Goal: Information Seeking & Learning: Learn about a topic

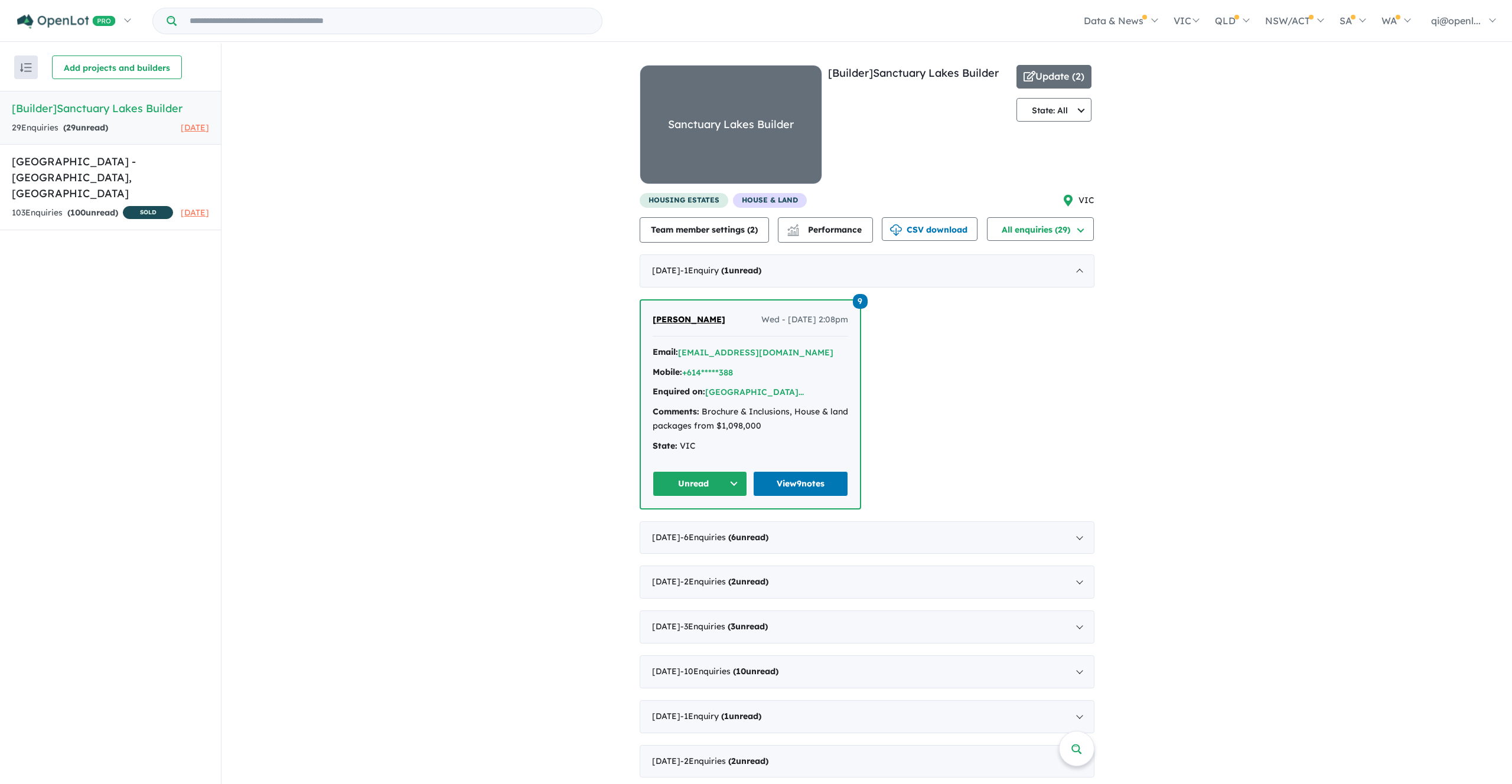
click at [134, 109] on h5 "[Builder] Sanctuary Lakes Builder" at bounding box center [111, 108] width 197 height 16
click at [904, 280] on div "[DATE] - 1 Enquir y ( 1 unread)" at bounding box center [867, 271] width 455 height 33
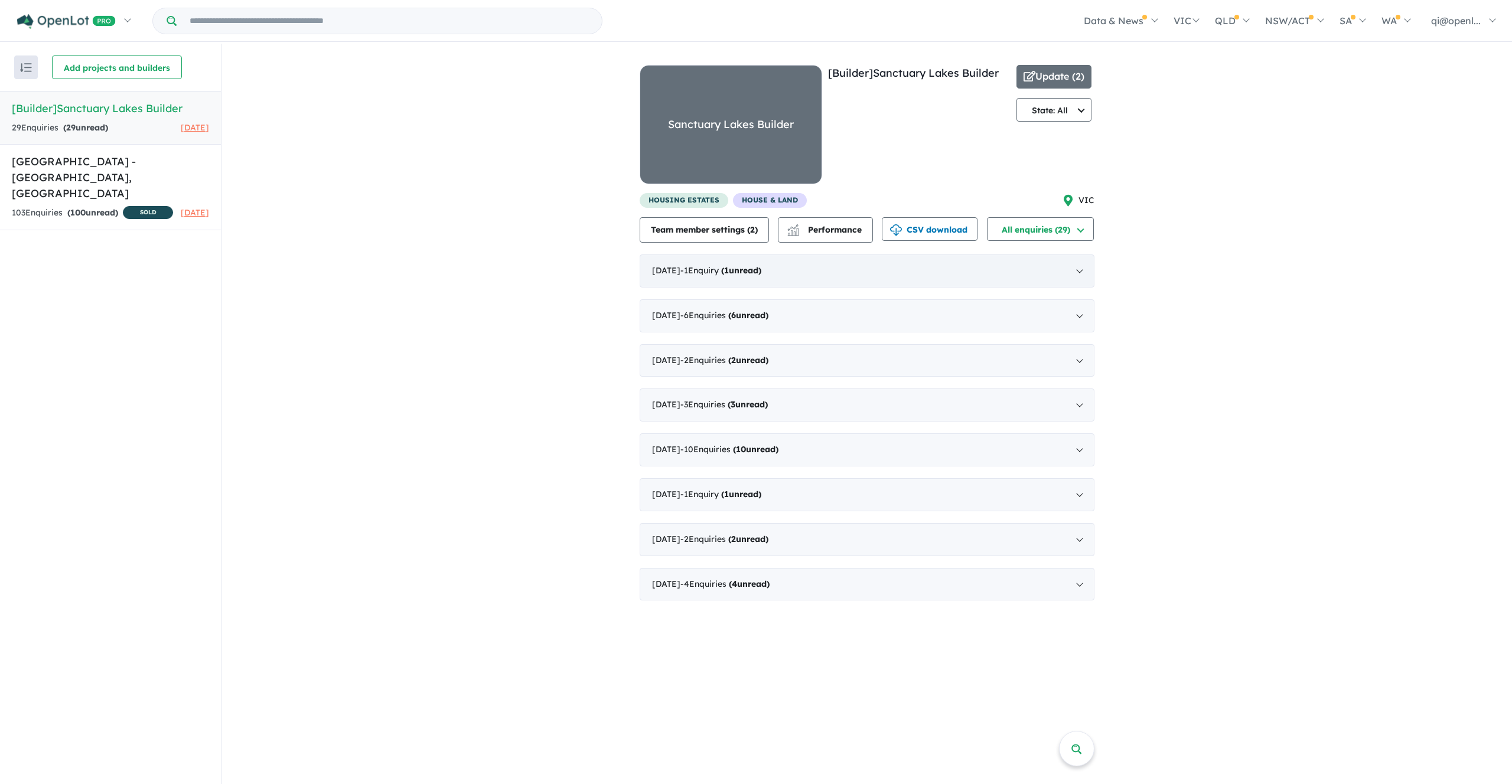
click at [904, 277] on div "[DATE] - 1 Enquir y ( 1 unread)" at bounding box center [867, 271] width 455 height 33
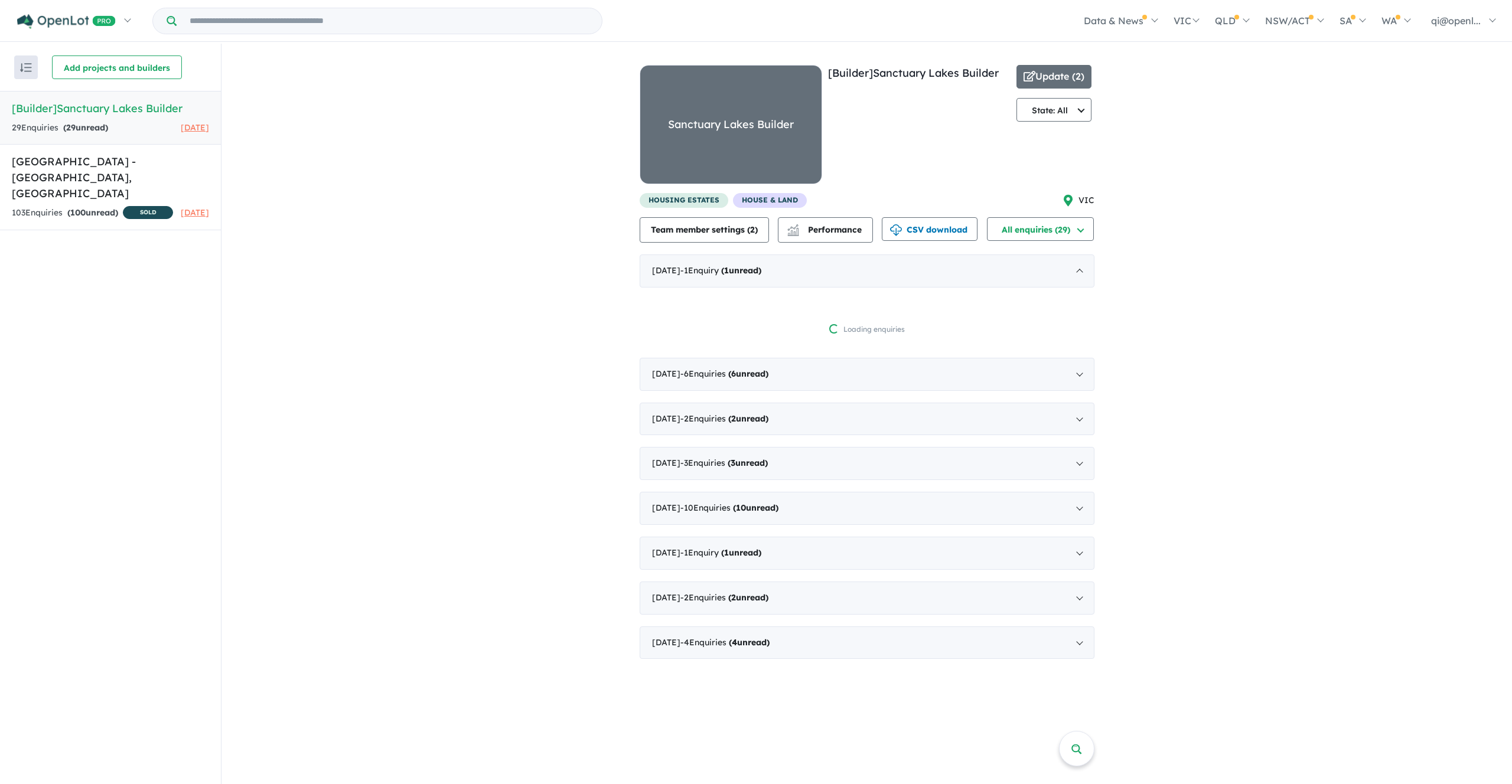
scroll to position [2, 0]
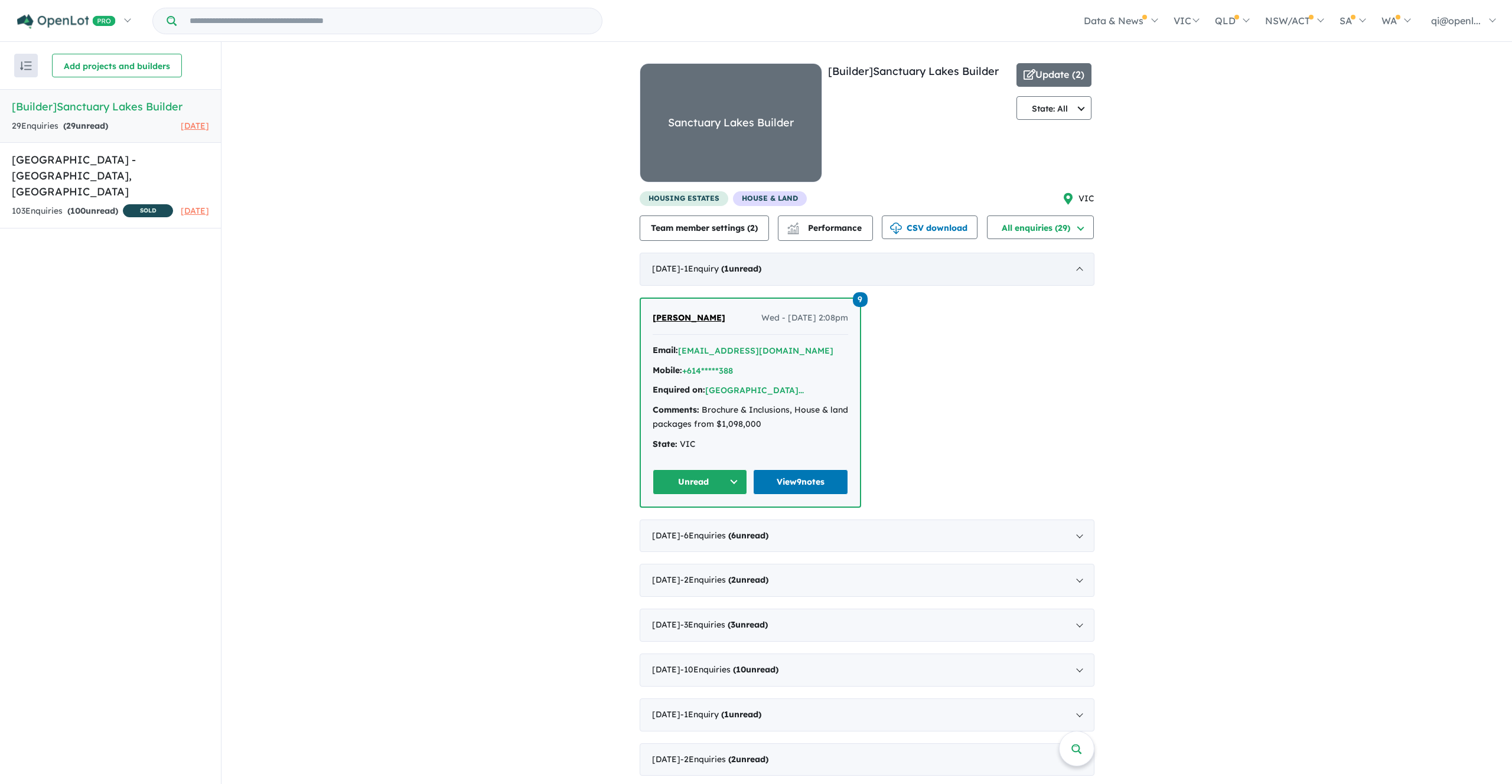
click at [903, 269] on div "[DATE] - 1 Enquir y ( 1 unread)" at bounding box center [867, 269] width 455 height 33
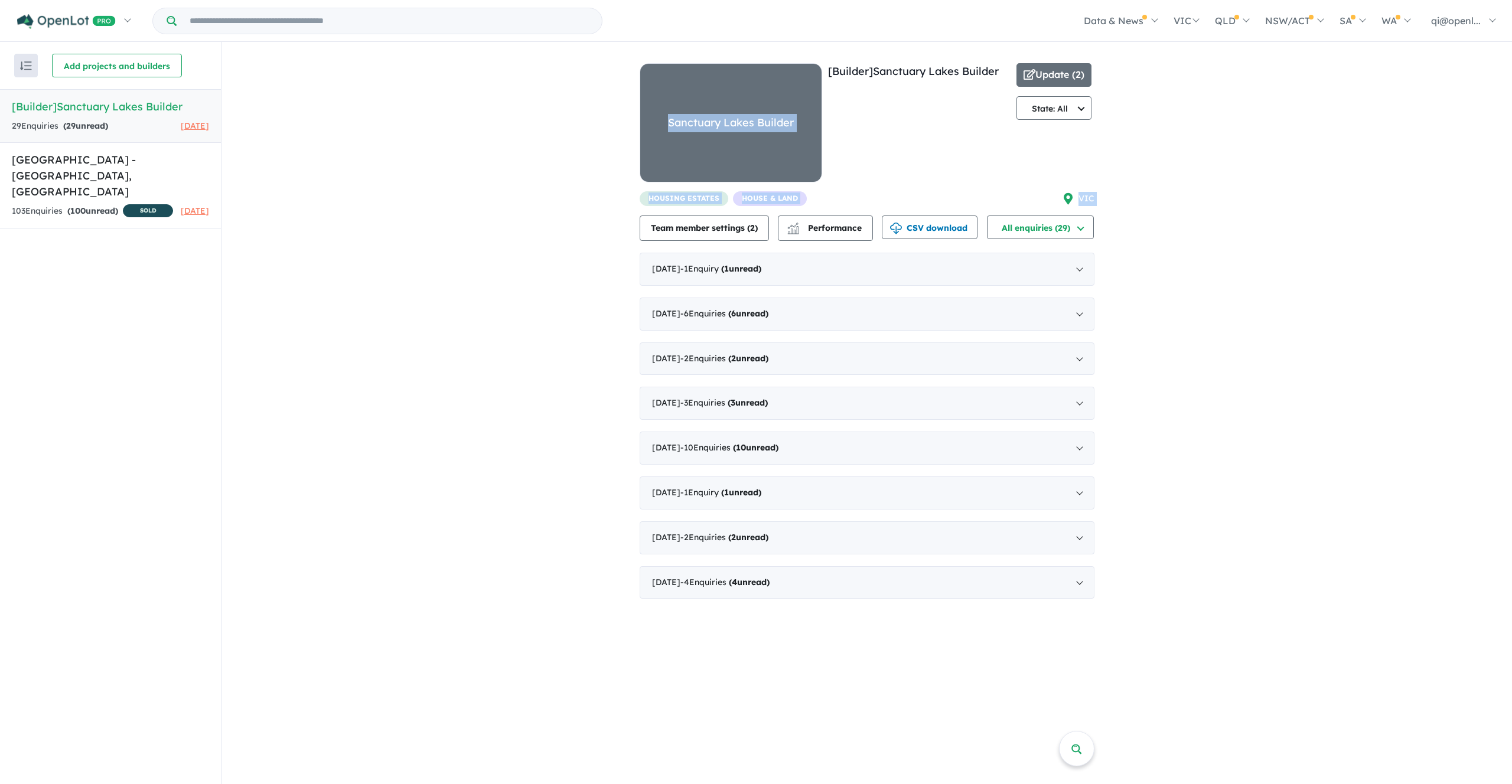
drag, startPoint x: 396, startPoint y: 60, endPoint x: 1035, endPoint y: 641, distance: 863.6
click at [1036, 640] on div "View all builders in your account 29 Enquir ies ( 29 unread) [DATE] [Builder] S…" at bounding box center [867, 413] width 1291 height 743
click at [1151, 668] on div "View all builders in your account 29 Enquir ies ( 29 unread) [DATE] [Builder] S…" at bounding box center [867, 413] width 1291 height 743
click at [555, 378] on div "View all builders in your account 29 Enquir ies ( 29 unread) [DATE] [Builder] S…" at bounding box center [867, 326] width 1291 height 568
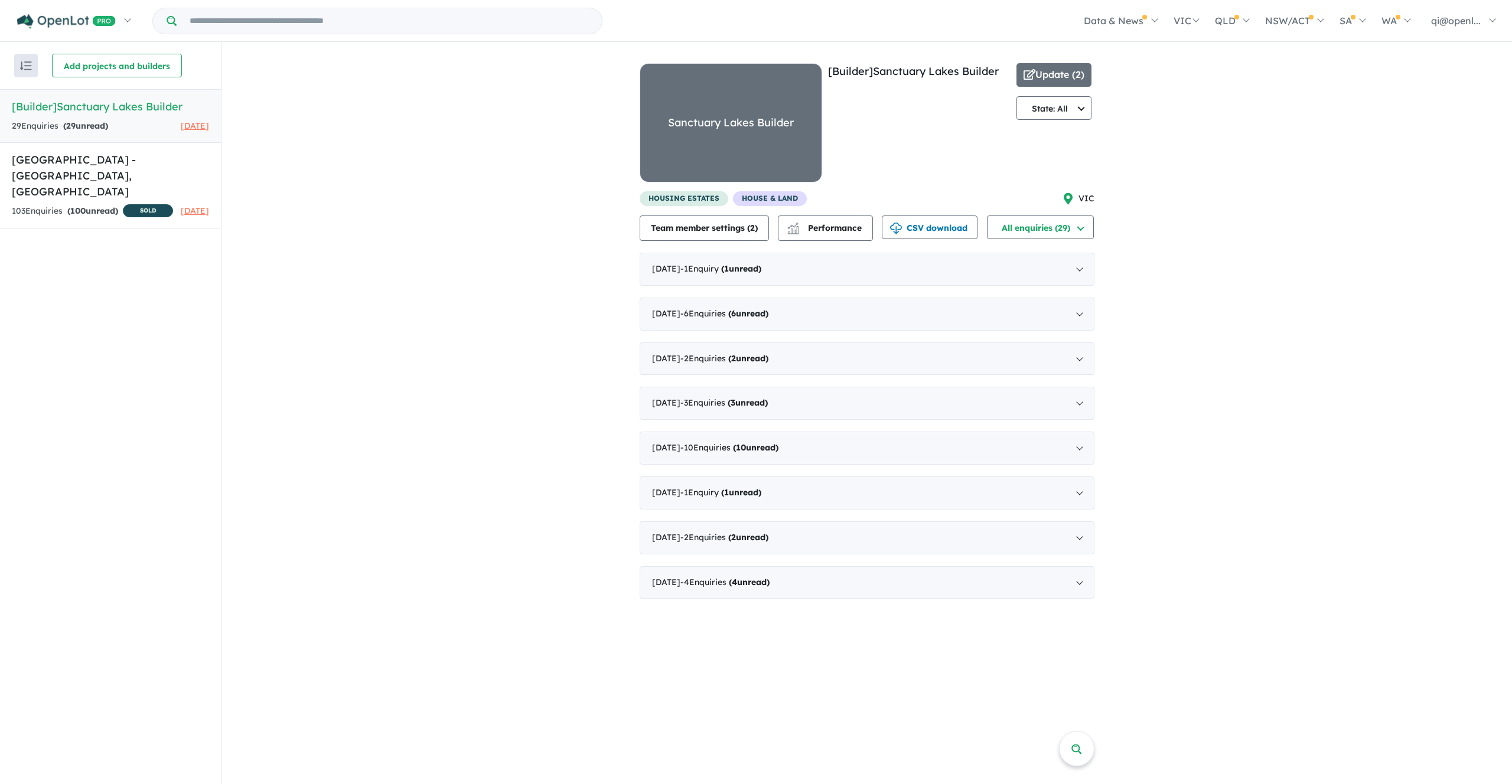
click at [1213, 199] on div "View all builders in your account 29 Enquir ies ( 29 unread) [DATE] [Builder] S…" at bounding box center [867, 326] width 1291 height 568
